Goal: Task Accomplishment & Management: Manage account settings

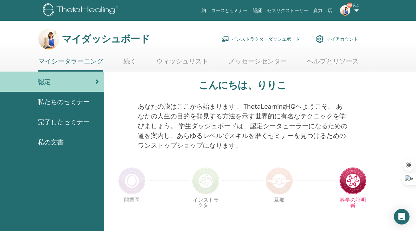
click at [254, 38] on font "インストラクターダッシュボード" at bounding box center [265, 39] width 68 height 6
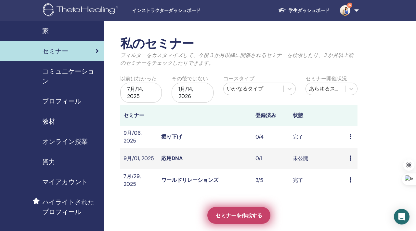
click at [224, 212] on span "セミナーを作成する" at bounding box center [238, 215] width 47 height 7
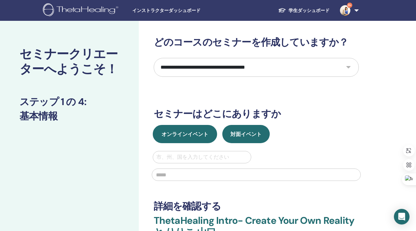
click at [189, 137] on span "オンラインイベント" at bounding box center [184, 134] width 47 height 7
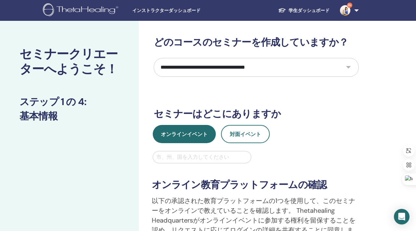
click at [191, 157] on div at bounding box center [202, 156] width 92 height 9
paste input "**********"
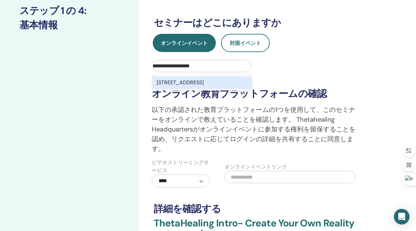
scroll to position [0, 112]
type input "**********"
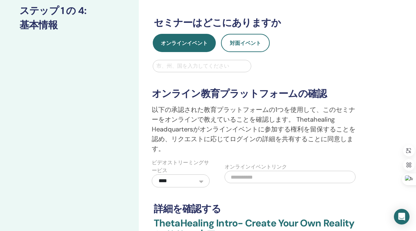
click at [248, 179] on input "text" at bounding box center [289, 176] width 131 height 12
paste input "**********"
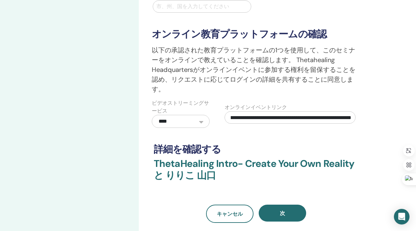
scroll to position [154, 0]
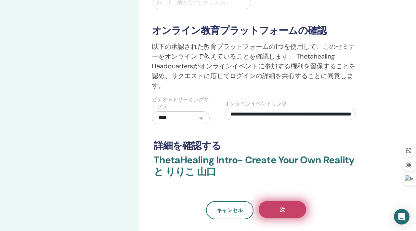
type input "**********"
click at [280, 207] on span "次" at bounding box center [282, 209] width 5 height 7
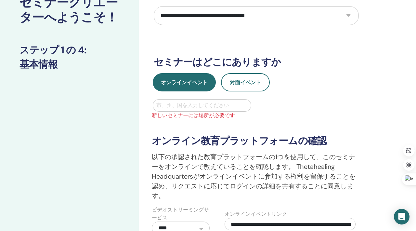
scroll to position [18, 0]
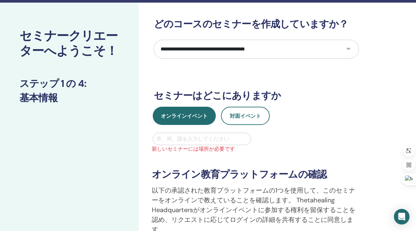
click at [201, 136] on div at bounding box center [202, 138] width 92 height 9
type input "****"
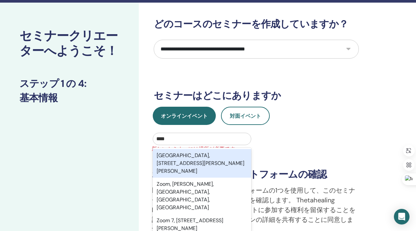
click at [236, 159] on div "Zoombezi Bay, 4850 W Powell Rd, Powell, OH, 43065, USA" at bounding box center [202, 163] width 99 height 29
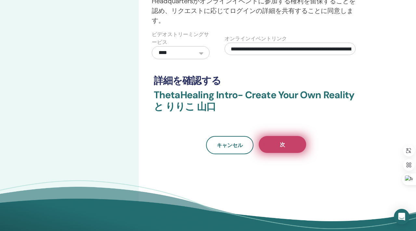
click at [284, 143] on span "次" at bounding box center [282, 144] width 5 height 7
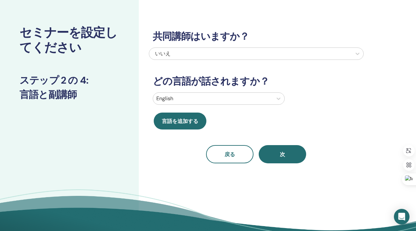
scroll to position [0, 0]
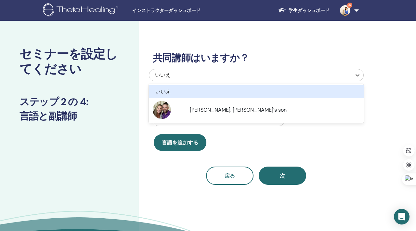
click at [234, 77] on div "いいえ" at bounding box center [235, 75] width 161 height 8
click at [231, 86] on div "いいえ" at bounding box center [256, 91] width 215 height 13
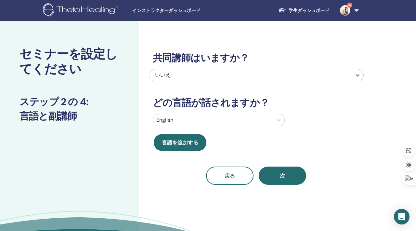
click at [211, 121] on div at bounding box center [212, 119] width 113 height 9
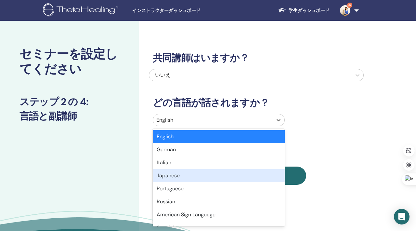
click at [199, 175] on div "Japanese" at bounding box center [219, 175] width 132 height 13
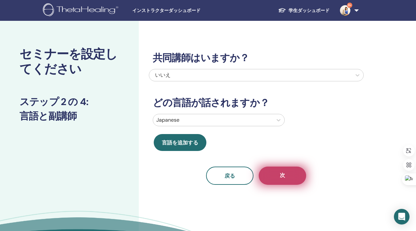
click at [272, 178] on button "次" at bounding box center [281, 175] width 47 height 18
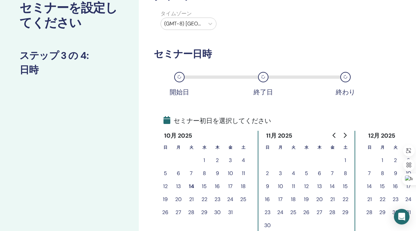
scroll to position [52, 0]
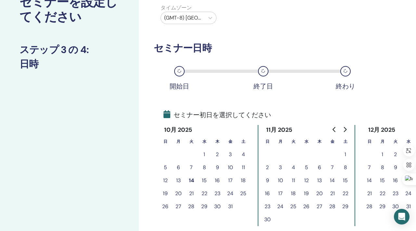
click at [242, 180] on button "18" at bounding box center [243, 180] width 13 height 13
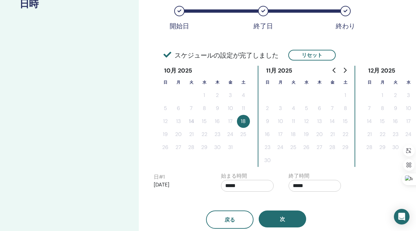
scroll to position [137, 0]
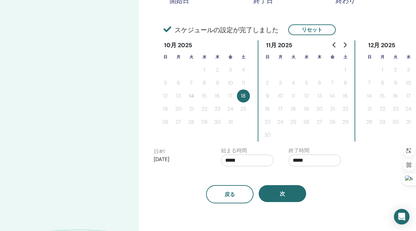
click at [240, 97] on button "18" at bounding box center [243, 95] width 13 height 13
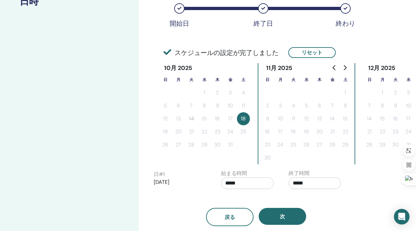
scroll to position [115, 0]
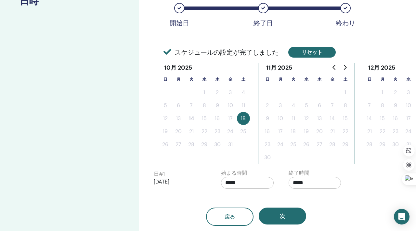
click at [298, 53] on button "リセット" at bounding box center [311, 52] width 47 height 11
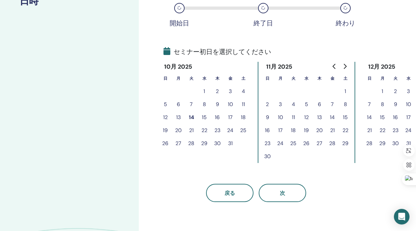
click at [164, 129] on button "19" at bounding box center [165, 130] width 13 height 13
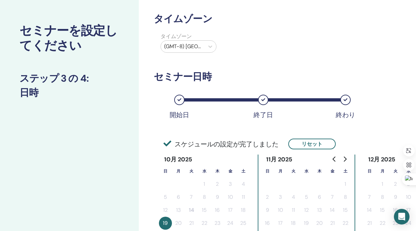
scroll to position [37, 0]
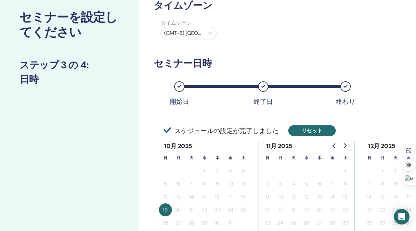
click at [305, 134] on button "リセット" at bounding box center [311, 130] width 47 height 11
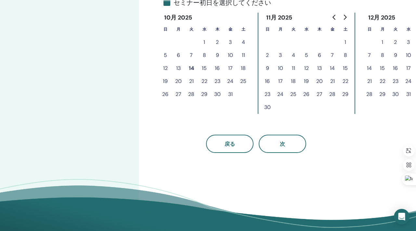
scroll to position [164, 0]
click at [193, 83] on button "21" at bounding box center [191, 80] width 13 height 13
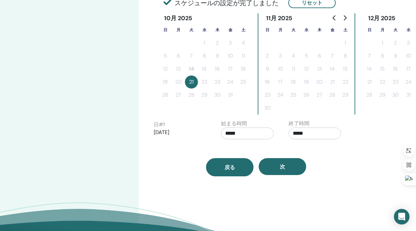
click at [220, 167] on button "戻る" at bounding box center [229, 167] width 47 height 18
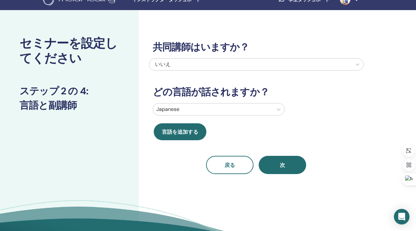
scroll to position [1, 0]
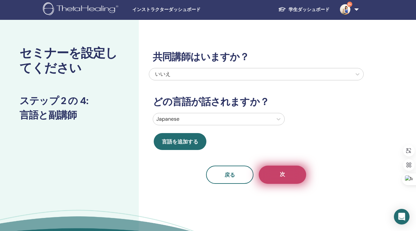
click at [263, 177] on button "次" at bounding box center [281, 174] width 47 height 18
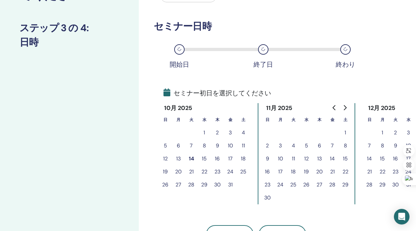
scroll to position [93, 0]
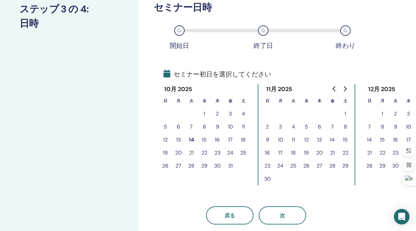
click at [245, 139] on button "18" at bounding box center [243, 139] width 13 height 13
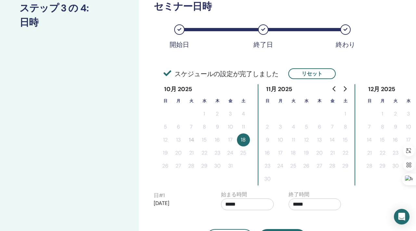
scroll to position [99, 0]
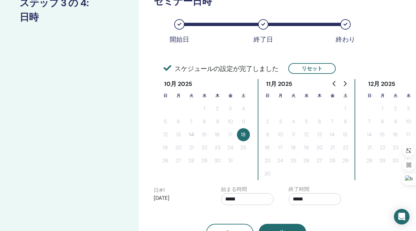
click at [296, 200] on input "*****" at bounding box center [314, 199] width 53 height 12
click at [322, 178] on span "▼" at bounding box center [321, 178] width 13 height 13
click at [323, 160] on span "▲" at bounding box center [321, 158] width 13 height 13
type input "*****"
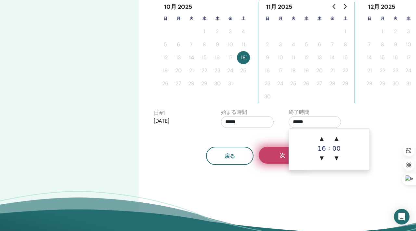
click at [276, 157] on button "次" at bounding box center [281, 154] width 47 height 17
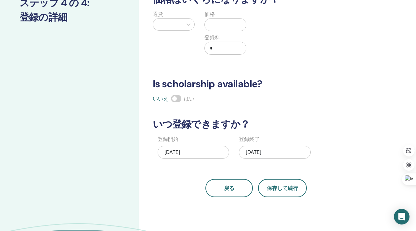
scroll to position [0, 0]
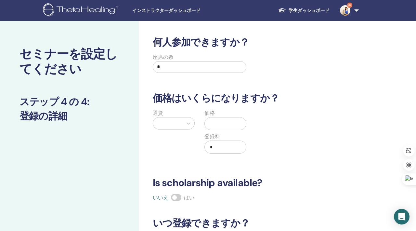
click at [176, 72] on input "*" at bounding box center [200, 67] width 94 height 12
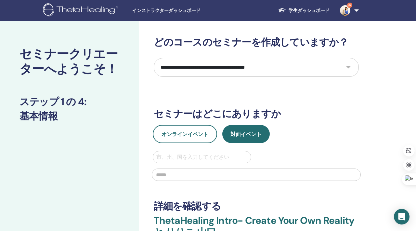
click at [240, 69] on select "**********" at bounding box center [256, 67] width 205 height 19
select select "**"
click at [154, 58] on select "**********" at bounding box center [256, 67] width 205 height 19
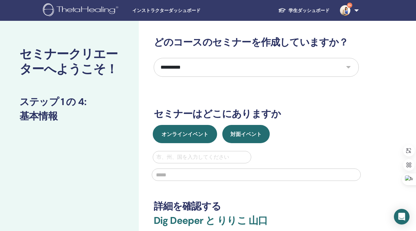
click at [203, 130] on button "オンラインイベント" at bounding box center [185, 134] width 64 height 18
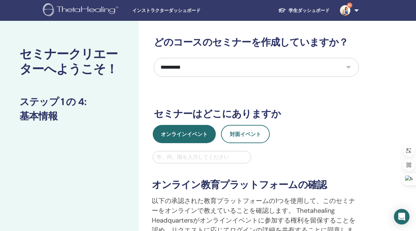
click at [201, 157] on div at bounding box center [202, 156] width 92 height 9
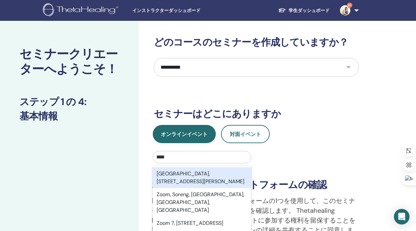
type input "****"
click at [352, 158] on div "**********" at bounding box center [256, 214] width 217 height 127
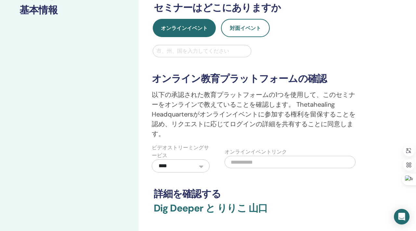
scroll to position [121, 0]
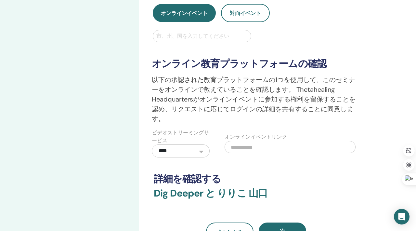
click at [216, 37] on div at bounding box center [202, 35] width 92 height 9
type input "****"
click at [217, 39] on div at bounding box center [202, 35] width 92 height 9
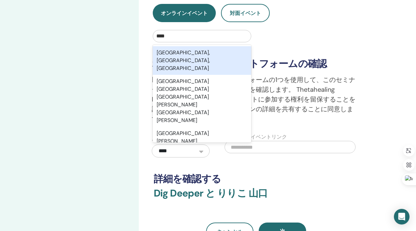
type input "****"
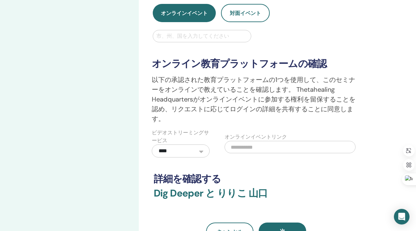
click at [272, 40] on div "**********" at bounding box center [256, 93] width 217 height 127
click at [234, 34] on div at bounding box center [202, 35] width 92 height 9
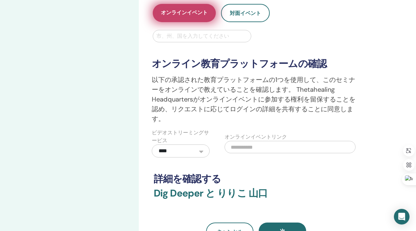
click at [200, 17] on span "オンラインイベント" at bounding box center [184, 13] width 47 height 8
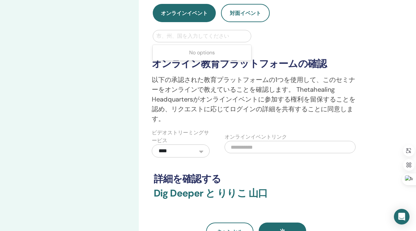
click at [200, 37] on div at bounding box center [202, 35] width 92 height 9
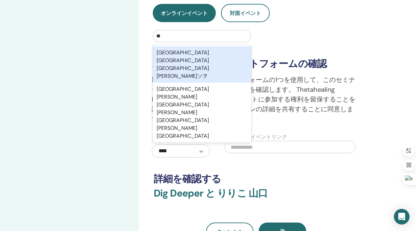
type input "****"
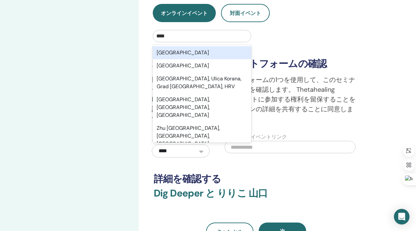
click at [207, 55] on div "Zambia" at bounding box center [202, 52] width 99 height 13
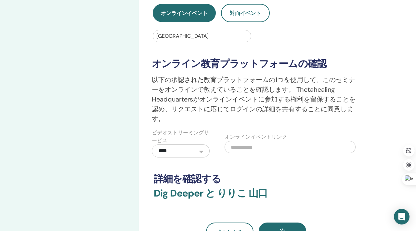
scroll to position [124, 0]
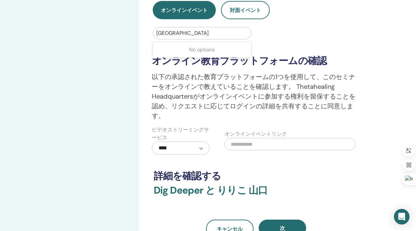
click at [193, 33] on div at bounding box center [202, 33] width 92 height 9
click at [177, 29] on div at bounding box center [202, 33] width 92 height 9
click at [178, 32] on div at bounding box center [202, 33] width 92 height 9
click at [244, 146] on input "text" at bounding box center [289, 144] width 131 height 12
paste input "**********"
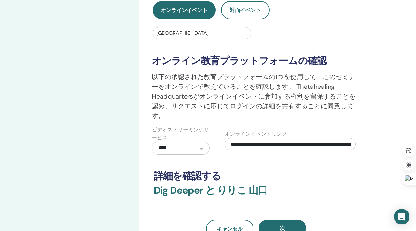
scroll to position [0, 82]
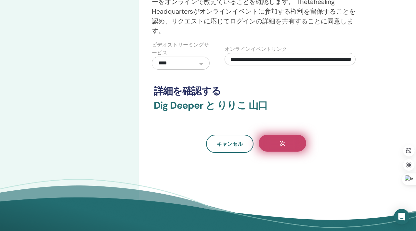
type input "**********"
click at [286, 141] on button "次" at bounding box center [281, 142] width 47 height 17
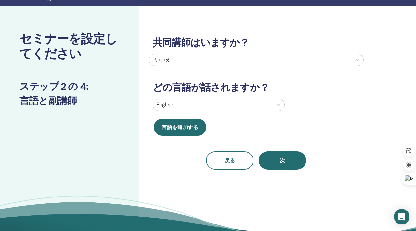
scroll to position [0, 0]
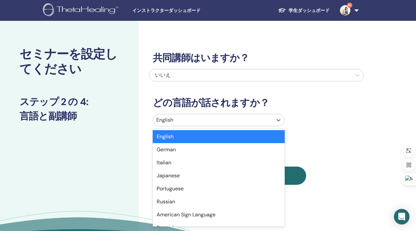
click at [203, 120] on div at bounding box center [212, 119] width 113 height 9
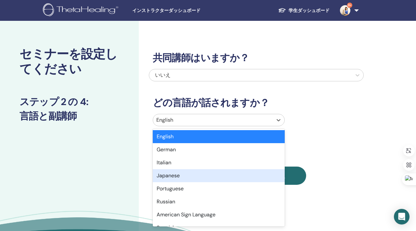
click at [197, 169] on div "Japanese" at bounding box center [219, 175] width 132 height 13
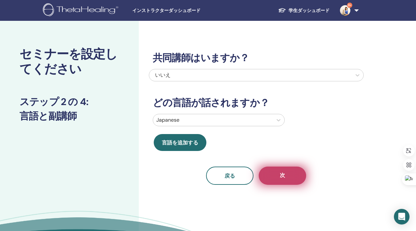
click at [277, 179] on button "次" at bounding box center [281, 175] width 47 height 18
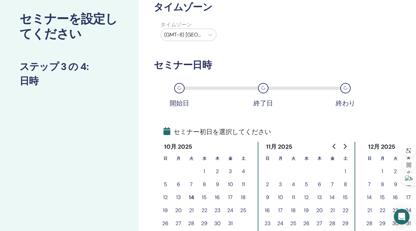
scroll to position [43, 0]
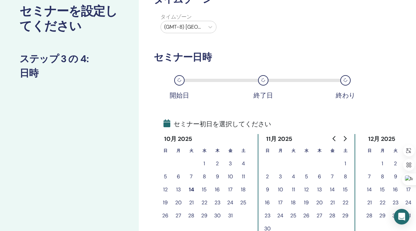
click at [245, 187] on button "18" at bounding box center [243, 189] width 13 height 13
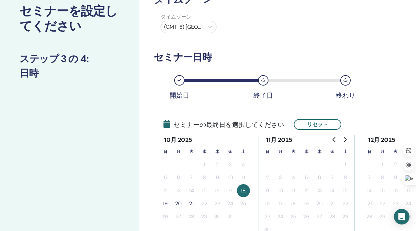
click at [165, 202] on button "19" at bounding box center [165, 203] width 13 height 13
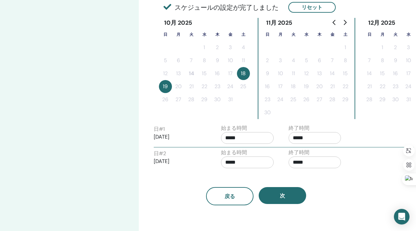
scroll to position [162, 0]
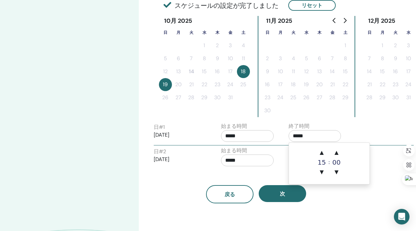
click at [295, 138] on input "*****" at bounding box center [314, 136] width 53 height 12
click at [322, 150] on span "▲" at bounding box center [321, 152] width 13 height 13
type input "*****"
click at [275, 167] on div "始まる時間 *****" at bounding box center [250, 157] width 68 height 23
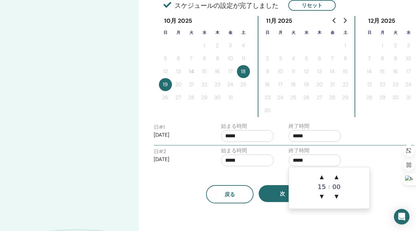
click at [295, 163] on input "*****" at bounding box center [314, 160] width 53 height 12
click at [319, 174] on span "▲" at bounding box center [321, 176] width 13 height 13
type input "*****"
click at [275, 200] on button "次" at bounding box center [281, 193] width 47 height 17
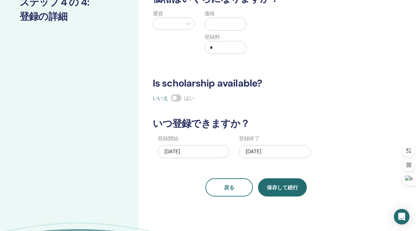
scroll to position [0, 0]
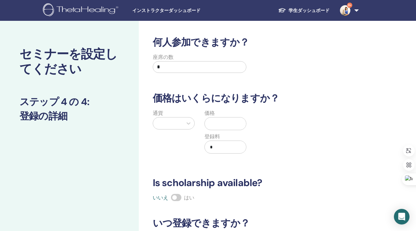
click at [176, 121] on div at bounding box center [167, 123] width 23 height 9
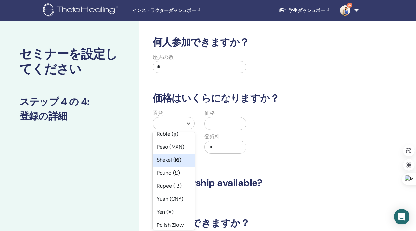
scroll to position [32, 0]
click at [169, 208] on div "Yen (¥)" at bounding box center [174, 211] width 42 height 13
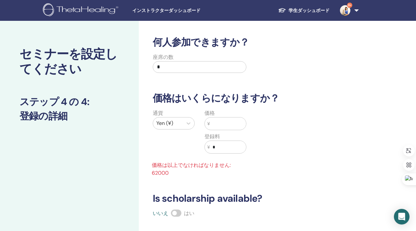
click at [225, 131] on div "価格 ¥ 登録料 ¥ *" at bounding box center [225, 135] width 52 height 52
click at [225, 125] on input "text" at bounding box center [228, 123] width 36 height 12
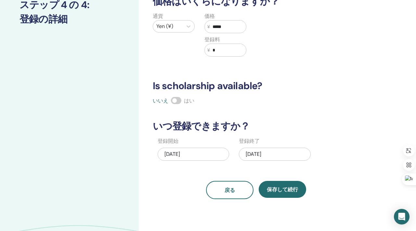
scroll to position [98, 0]
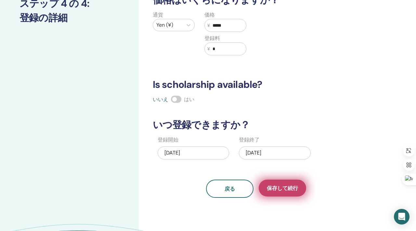
type input "*****"
click at [285, 184] on span "保存して続行" at bounding box center [282, 187] width 31 height 7
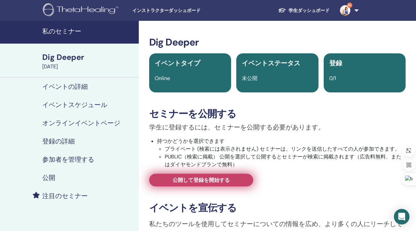
click at [238, 180] on link "公開して登録を開始する" at bounding box center [201, 179] width 104 height 13
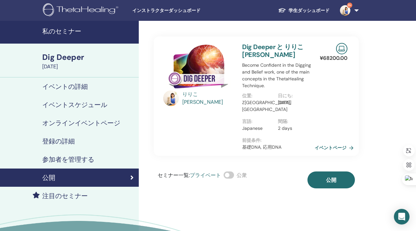
click at [340, 146] on link "イベントページ" at bounding box center [335, 148] width 42 height 10
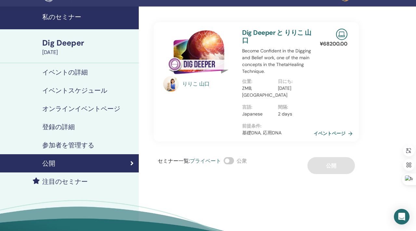
scroll to position [12, 0]
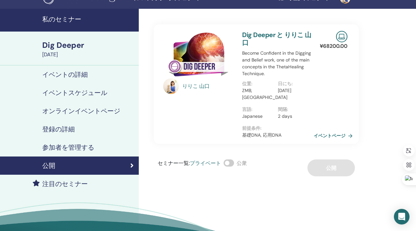
click at [68, 124] on link "登録の詳細" at bounding box center [69, 129] width 139 height 18
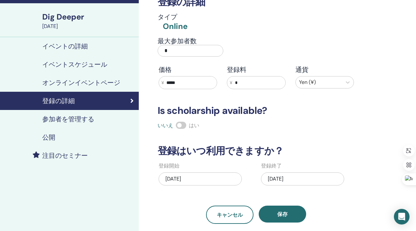
scroll to position [41, 0]
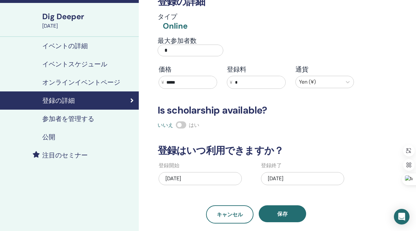
click at [274, 180] on div "[DATE]" at bounding box center [302, 178] width 83 height 13
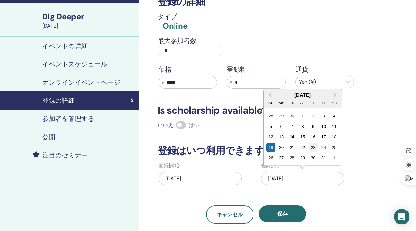
click at [310, 147] on div "23" at bounding box center [312, 147] width 9 height 9
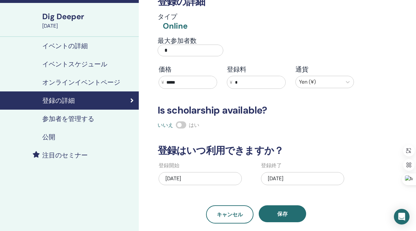
click at [285, 180] on div "[DATE]" at bounding box center [302, 178] width 83 height 13
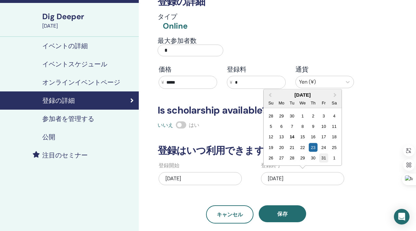
click at [325, 160] on div "31" at bounding box center [323, 157] width 9 height 9
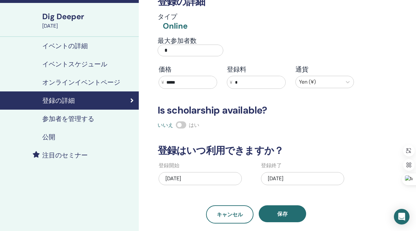
click at [209, 176] on div "[DATE]" at bounding box center [199, 178] width 83 height 13
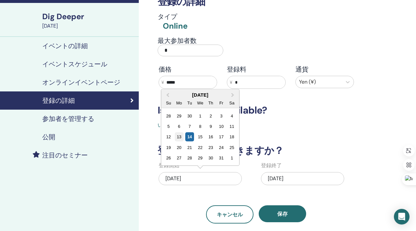
click at [179, 134] on div "13" at bounding box center [178, 136] width 9 height 9
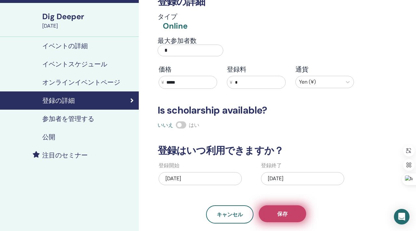
click at [269, 214] on button "保存" at bounding box center [281, 213] width 47 height 17
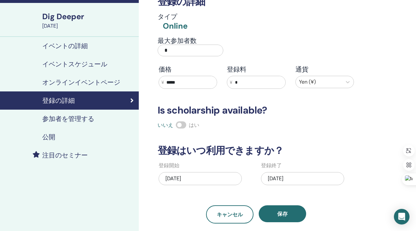
click at [179, 46] on input "*" at bounding box center [190, 50] width 66 height 12
type input "*"
click at [241, 30] on div "タイプ Online" at bounding box center [256, 22] width 205 height 19
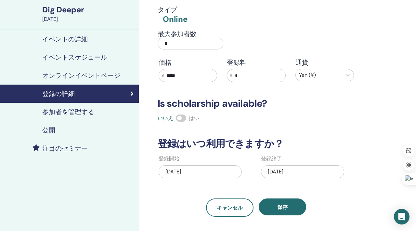
scroll to position [49, 0]
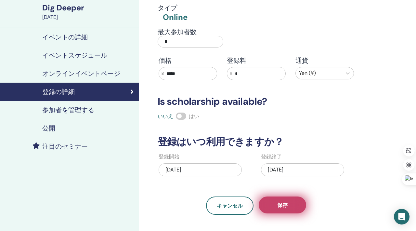
click at [267, 203] on button "保存" at bounding box center [281, 204] width 47 height 17
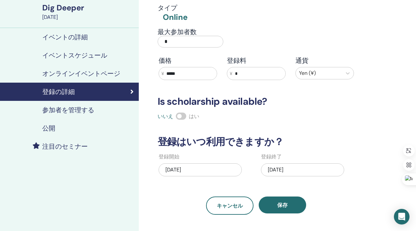
click at [267, 203] on button "保存" at bounding box center [281, 204] width 47 height 17
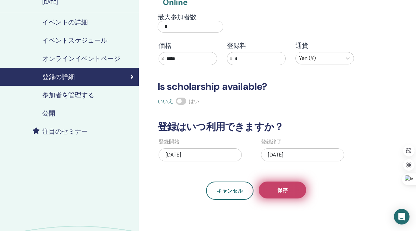
click at [273, 190] on button "保存" at bounding box center [281, 189] width 47 height 17
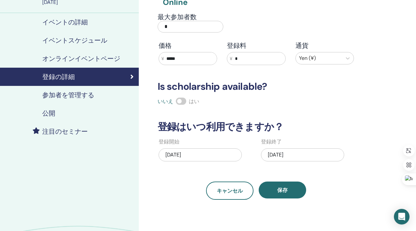
click at [78, 98] on h4 "参加者を管理する" at bounding box center [68, 95] width 52 height 8
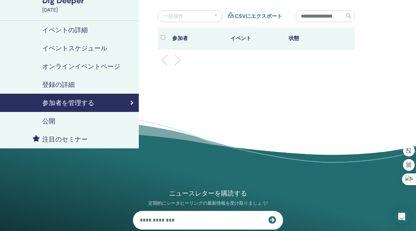
scroll to position [45, 0]
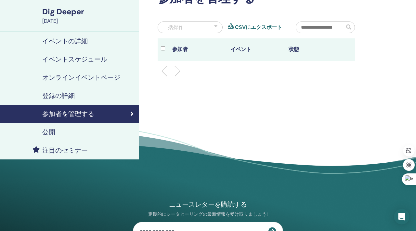
click at [93, 130] on div "公開" at bounding box center [69, 132] width 128 height 8
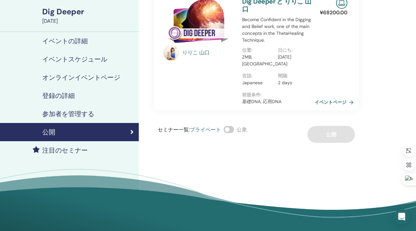
click at [336, 102] on link "イベントページ" at bounding box center [335, 102] width 42 height 10
